Goal: Task Accomplishment & Management: Complete application form

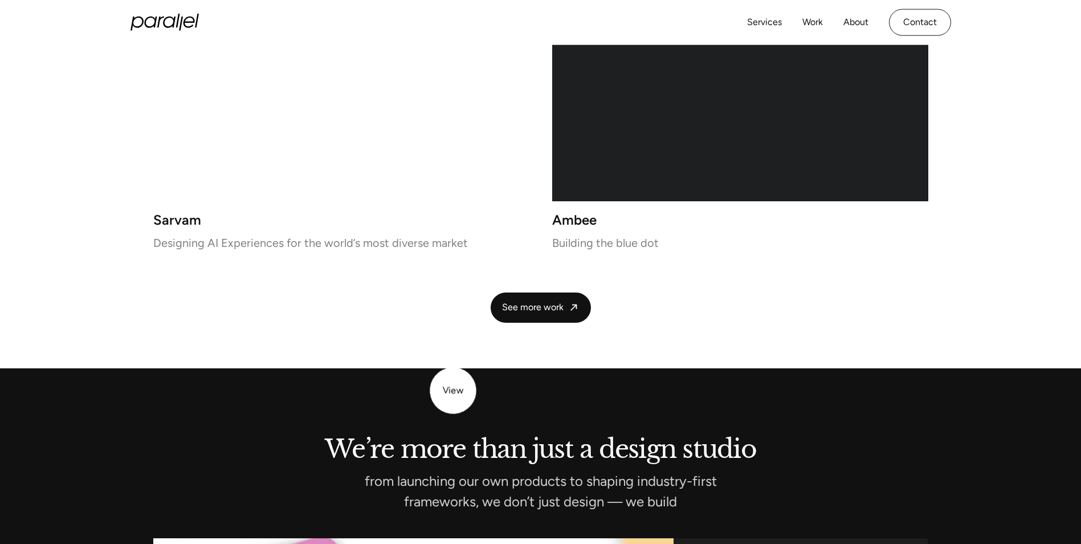
scroll to position [2479, 0]
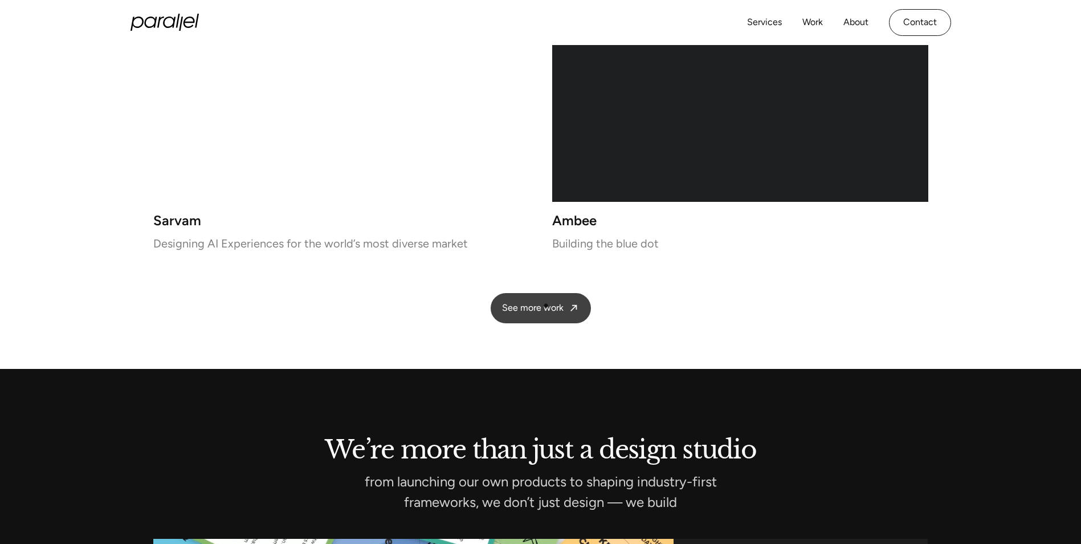
click at [546, 306] on span "See more work" at bounding box center [533, 308] width 62 height 12
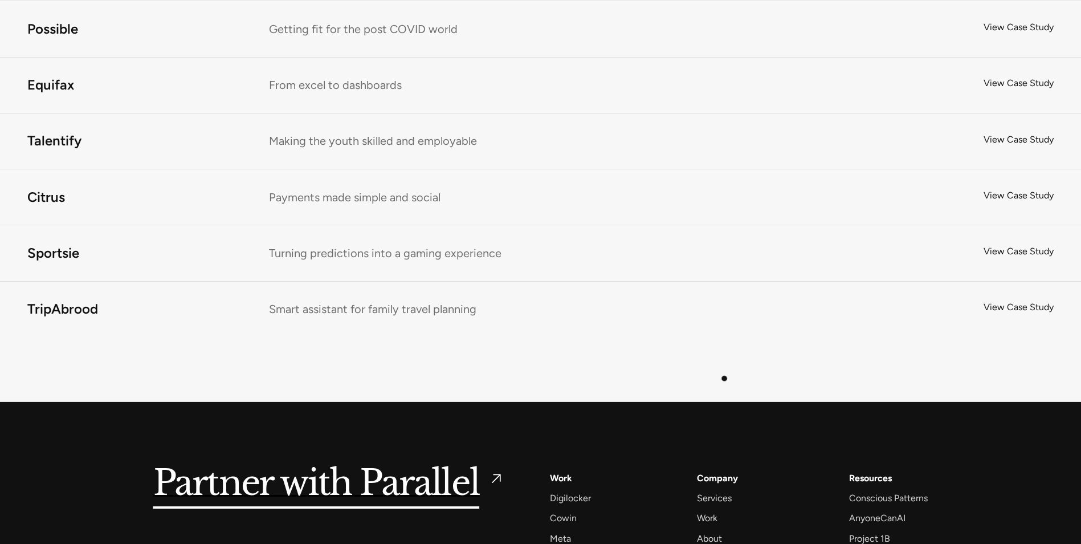
scroll to position [7704, 0]
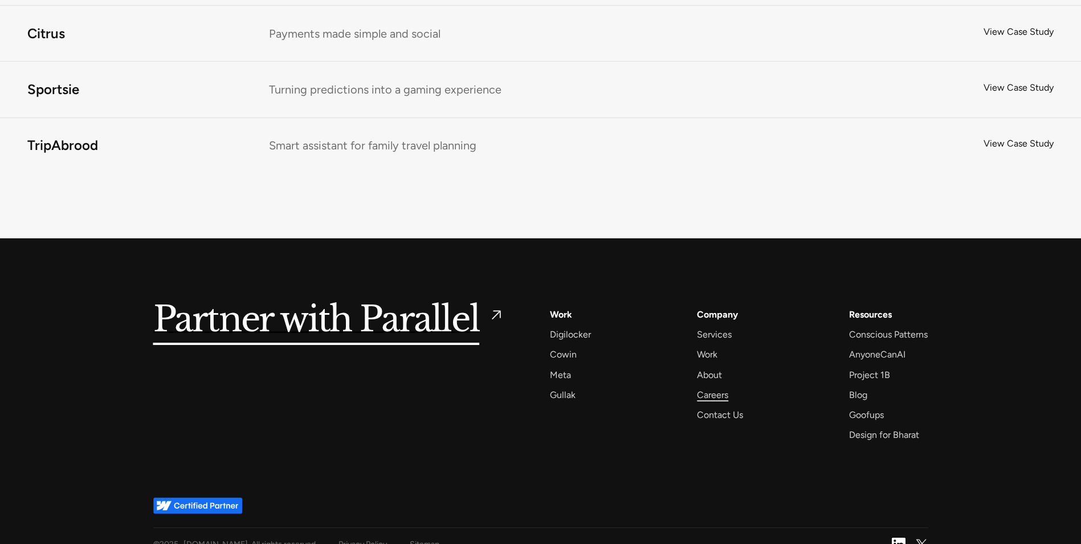
click at [721, 387] on div "Careers" at bounding box center [712, 394] width 31 height 15
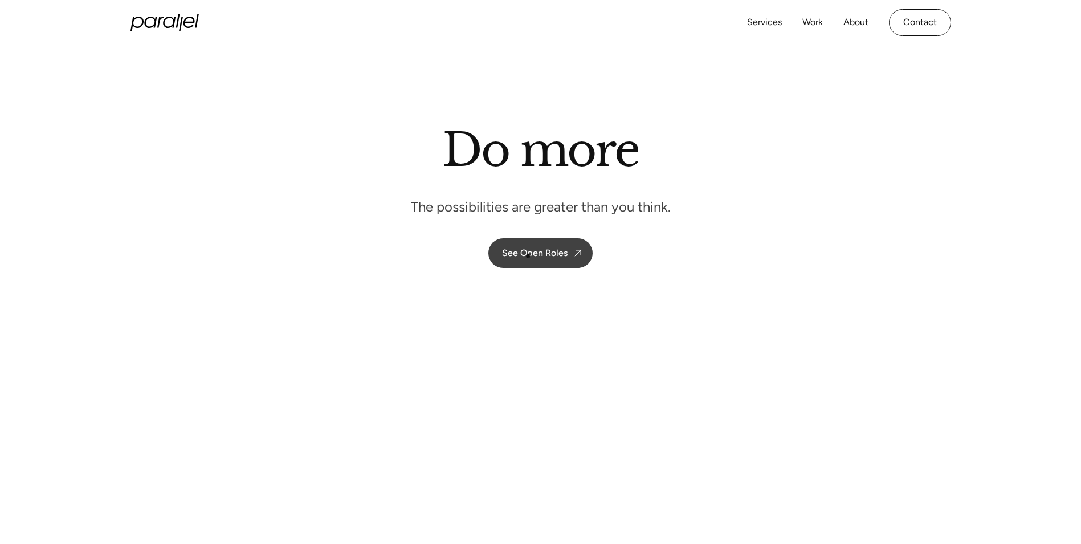
click at [528, 255] on div "See Open Roles" at bounding box center [535, 252] width 66 height 11
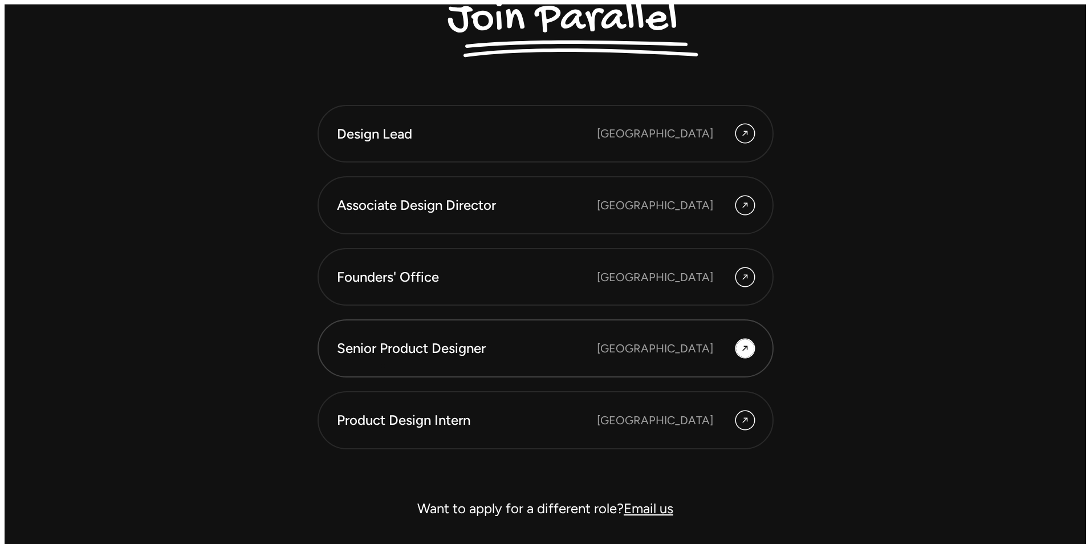
scroll to position [3236, 0]
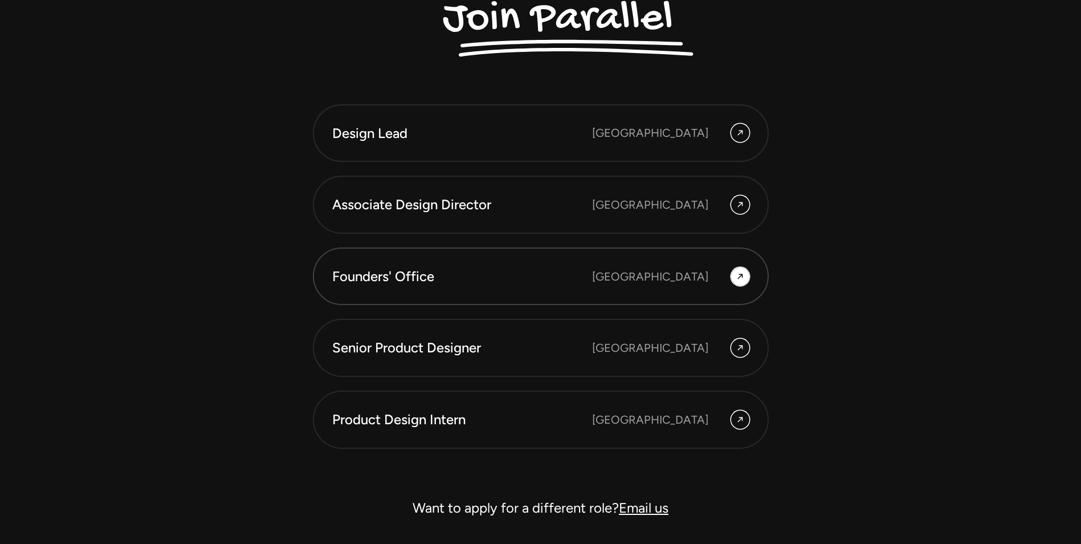
click at [409, 265] on link "Founders' Office Bengaluru" at bounding box center [541, 276] width 456 height 58
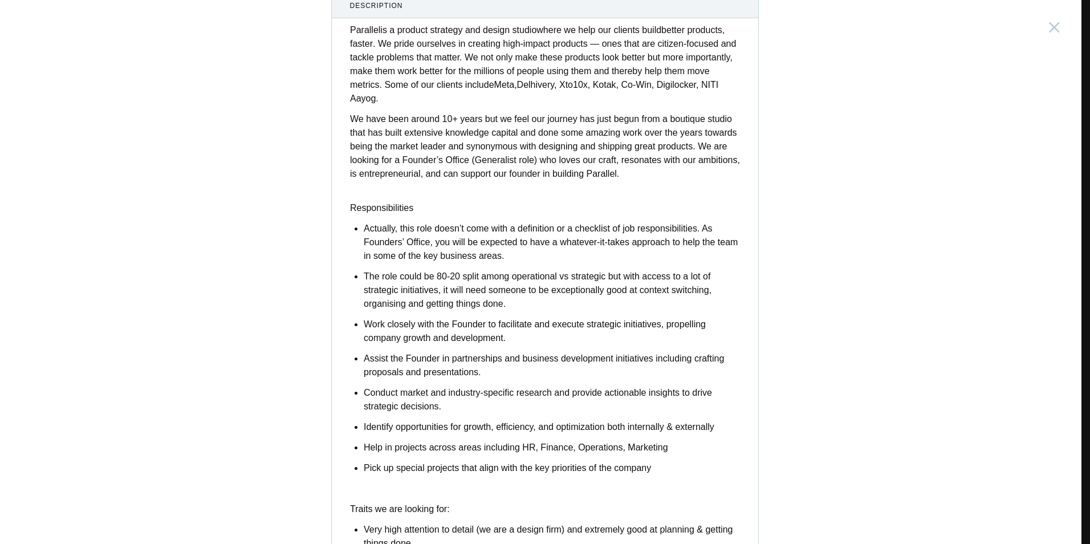
scroll to position [106, 0]
